Goal: Task Accomplishment & Management: Manage account settings

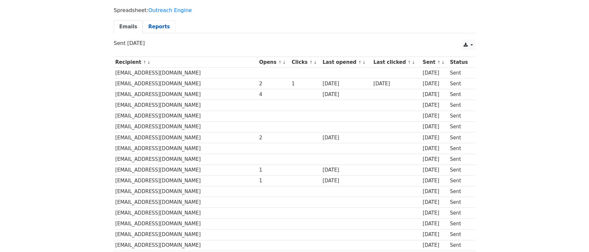
click at [152, 28] on link "Reports" at bounding box center [159, 26] width 33 height 13
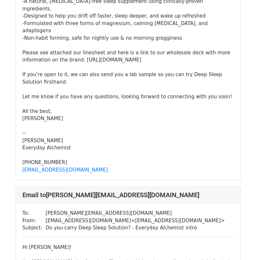
scroll to position [2324, 0]
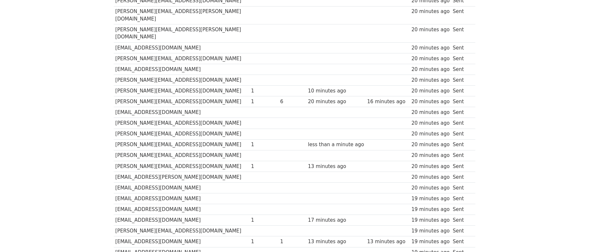
scroll to position [125, 0]
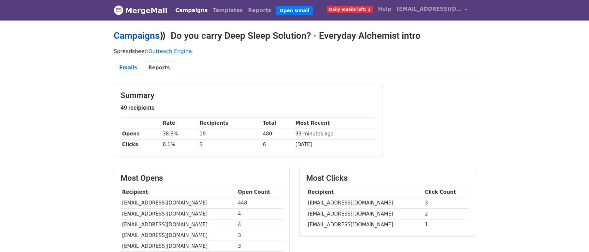
click at [144, 34] on link "Campaigns" at bounding box center [137, 35] width 46 height 11
